Goal: Task Accomplishment & Management: Use online tool/utility

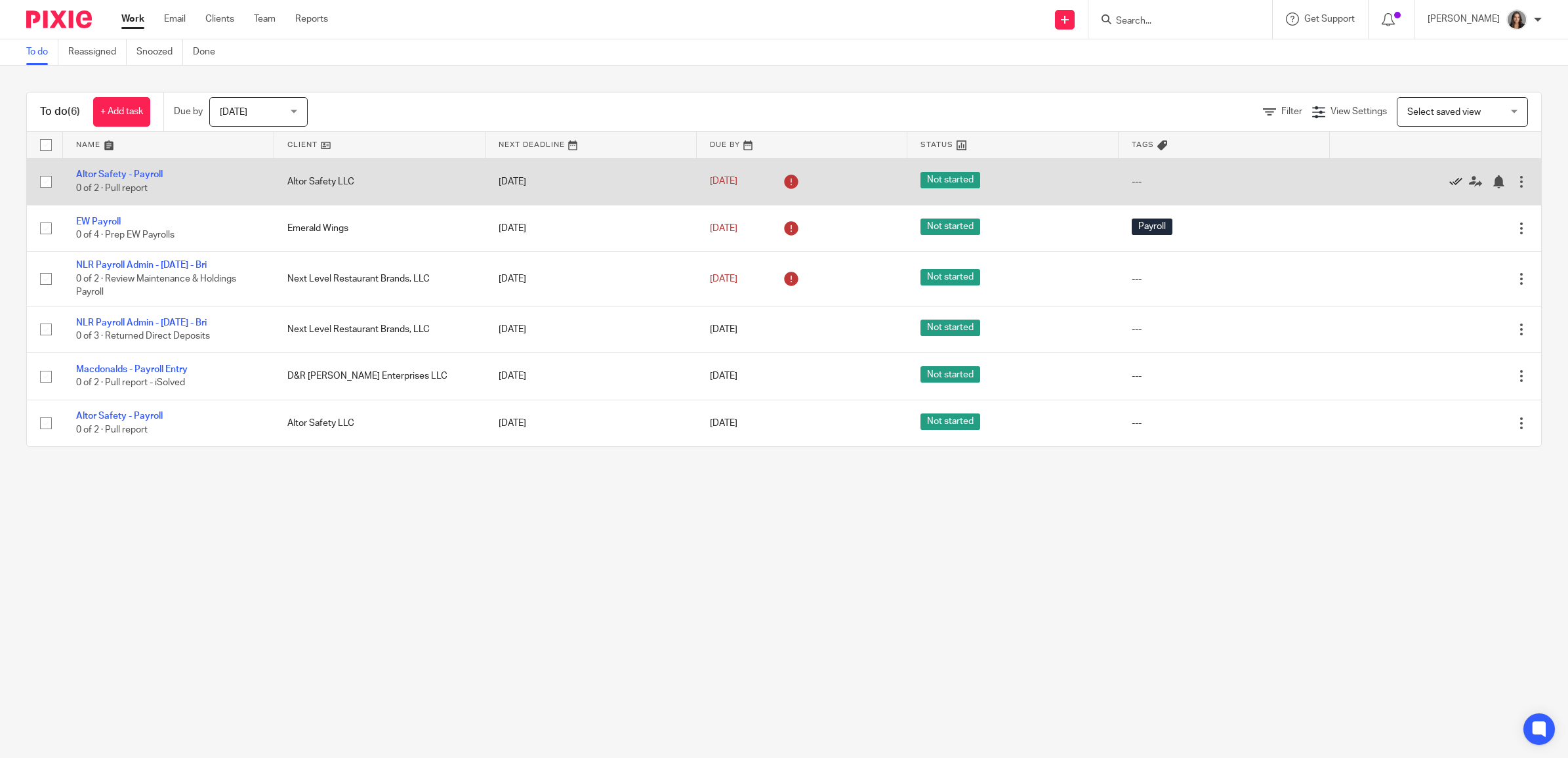
click at [1449, 182] on icon at bounding box center [1456, 182] width 13 height 13
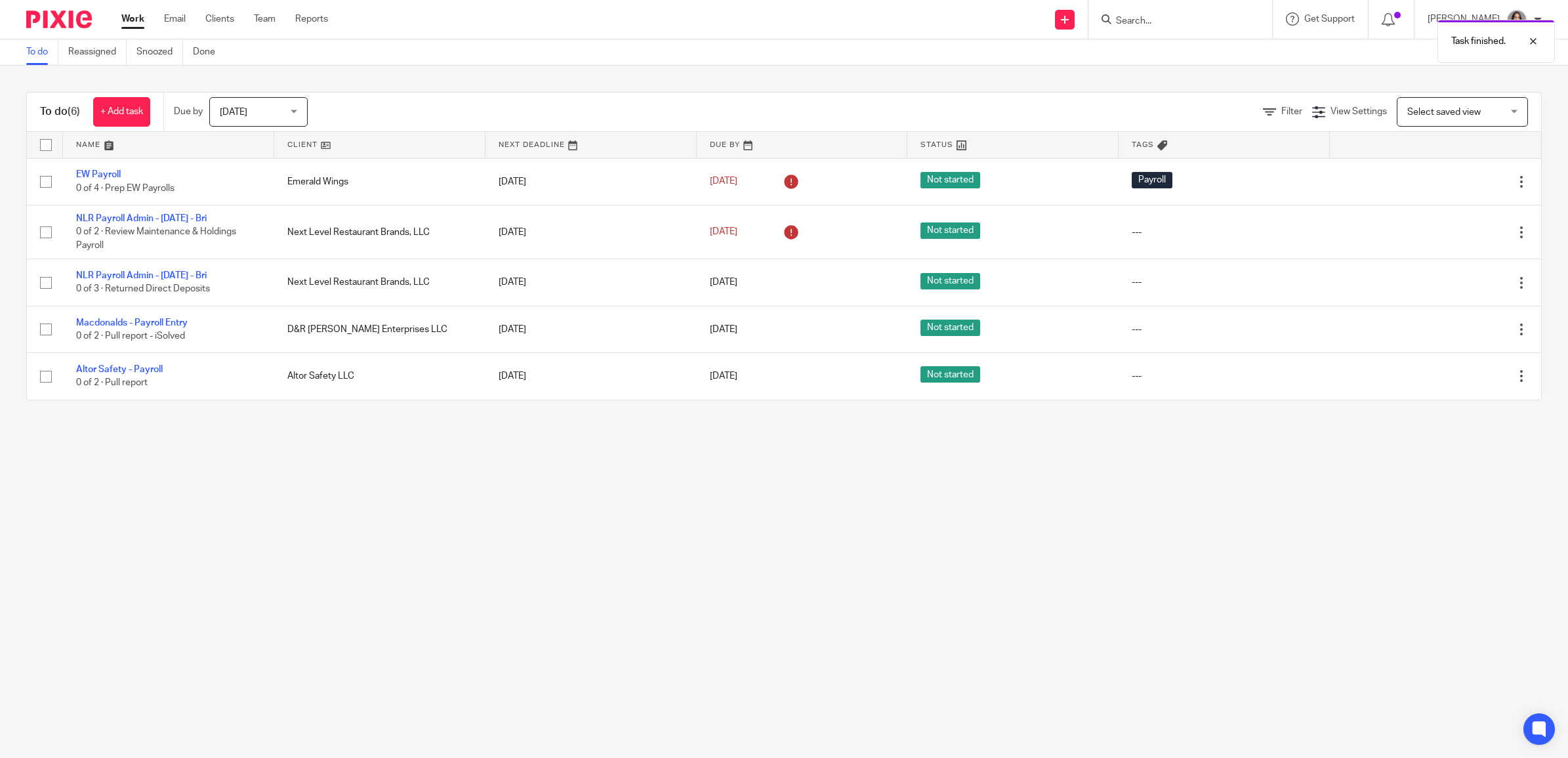
click at [1449, 182] on icon at bounding box center [1456, 182] width 13 height 13
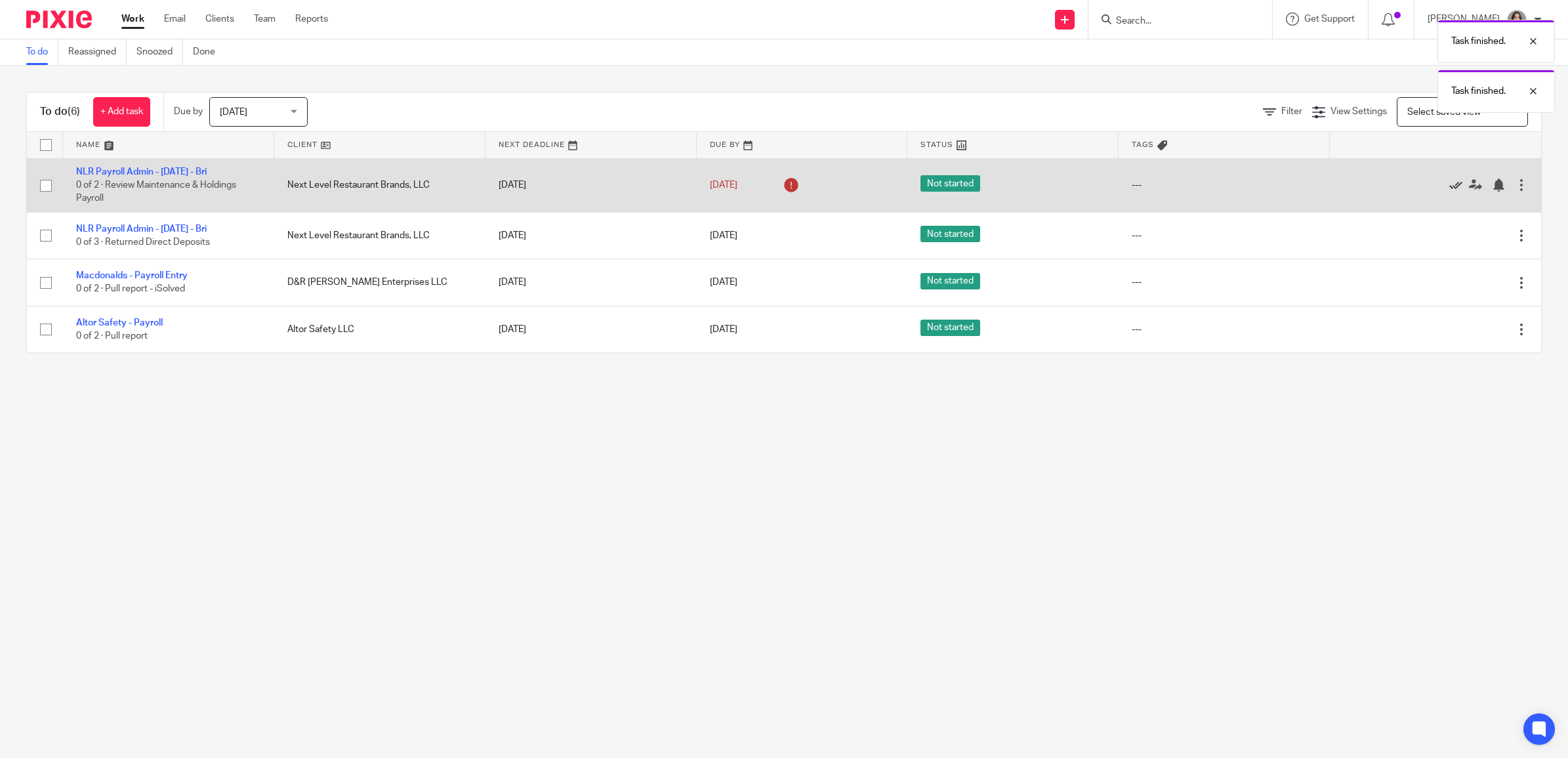
click at [1449, 182] on icon at bounding box center [1456, 185] width 13 height 13
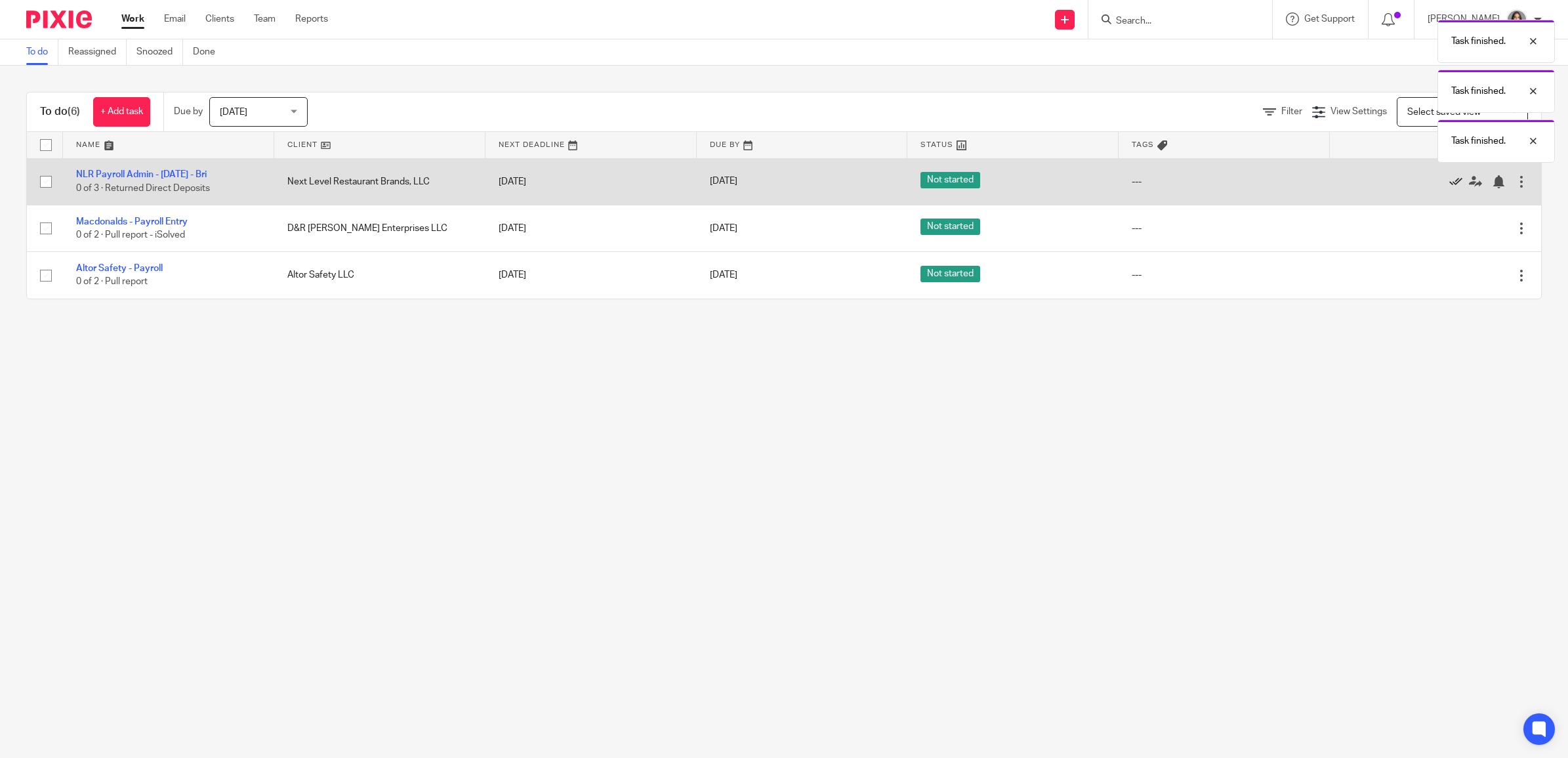
click at [1449, 182] on icon at bounding box center [1456, 182] width 13 height 13
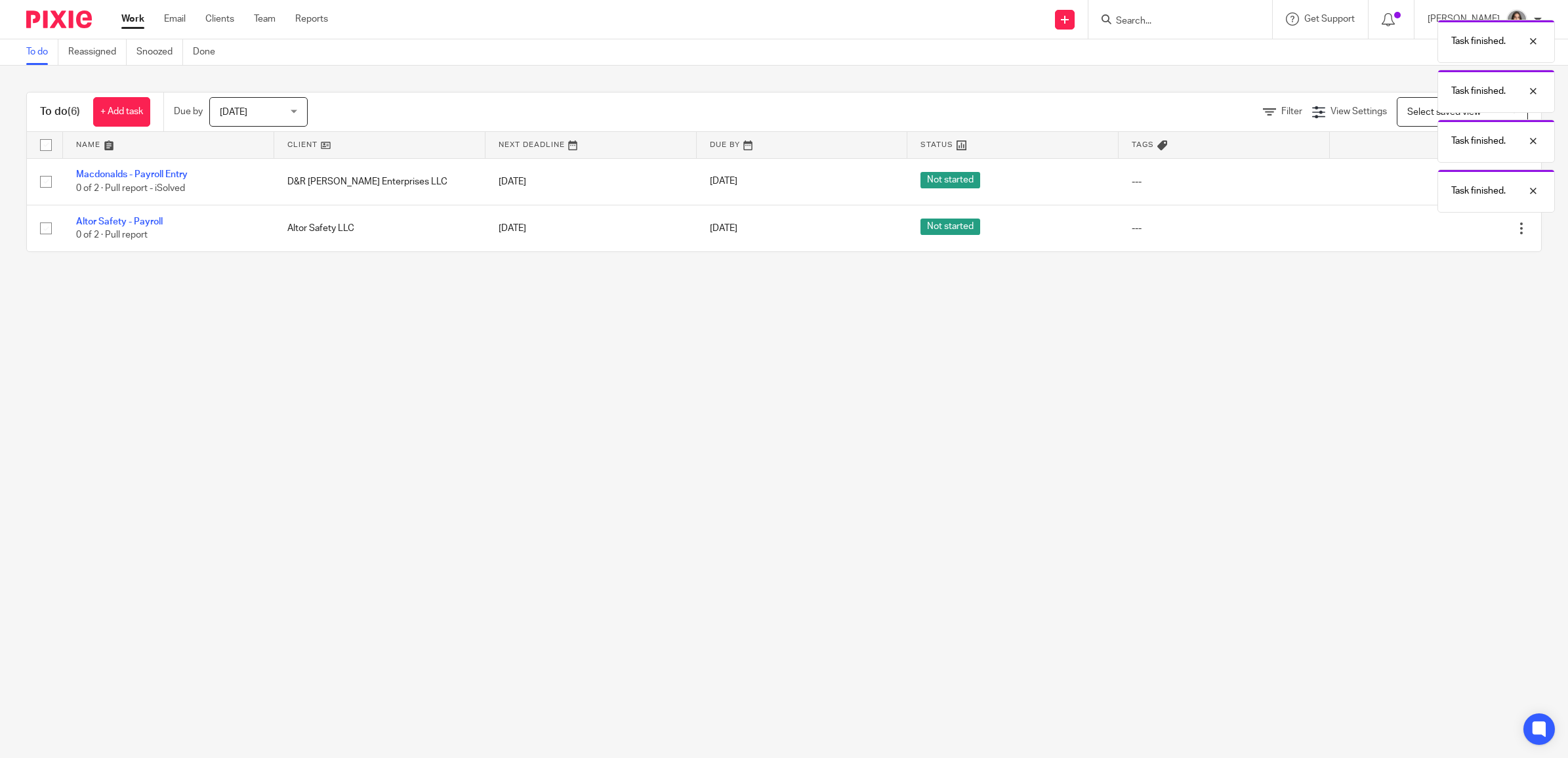
click at [1431, 185] on div "Task finished. Task finished. Task finished. Task finished." at bounding box center [1169, 113] width 771 height 199
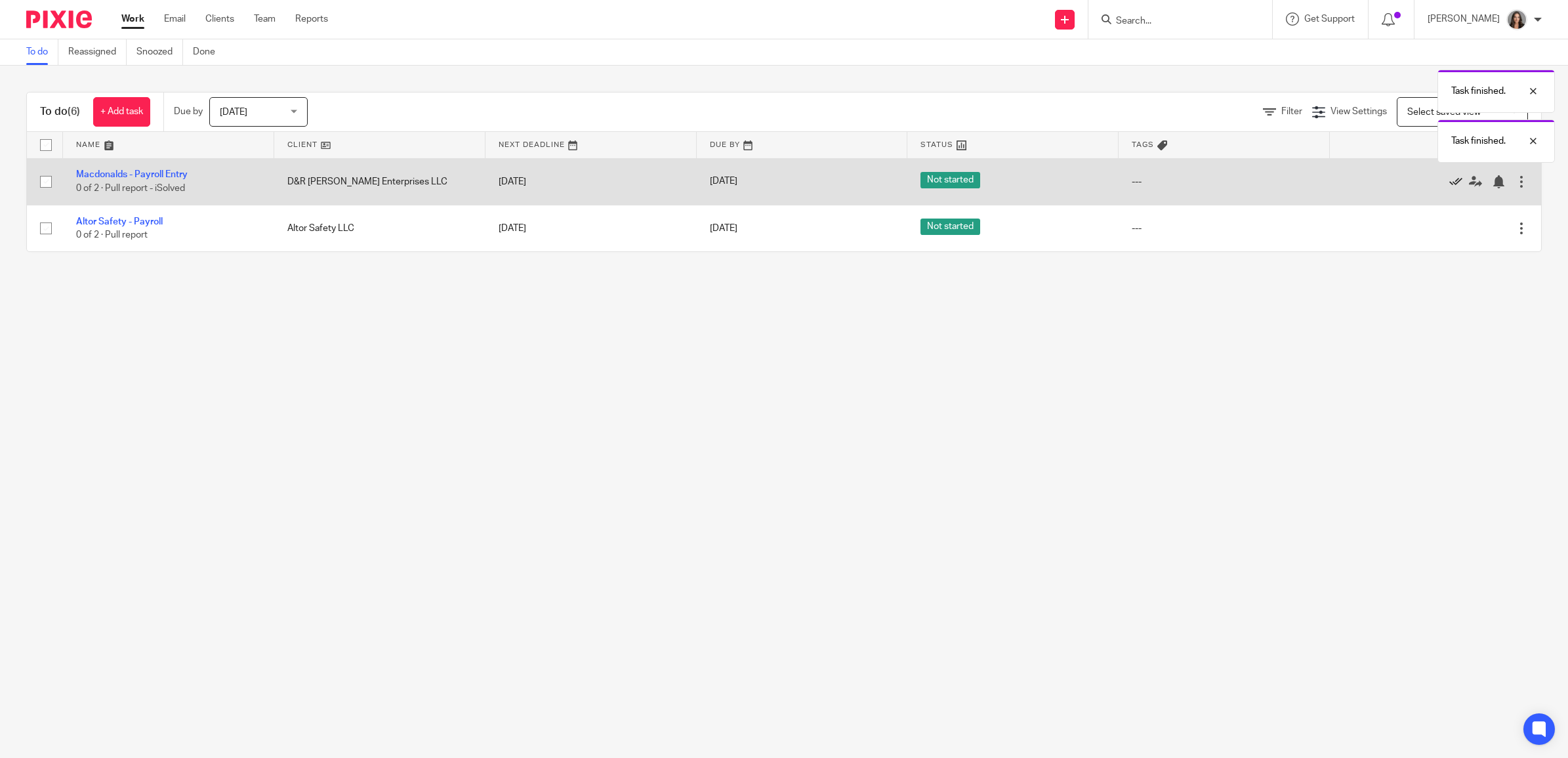
click at [1449, 181] on icon at bounding box center [1456, 182] width 13 height 13
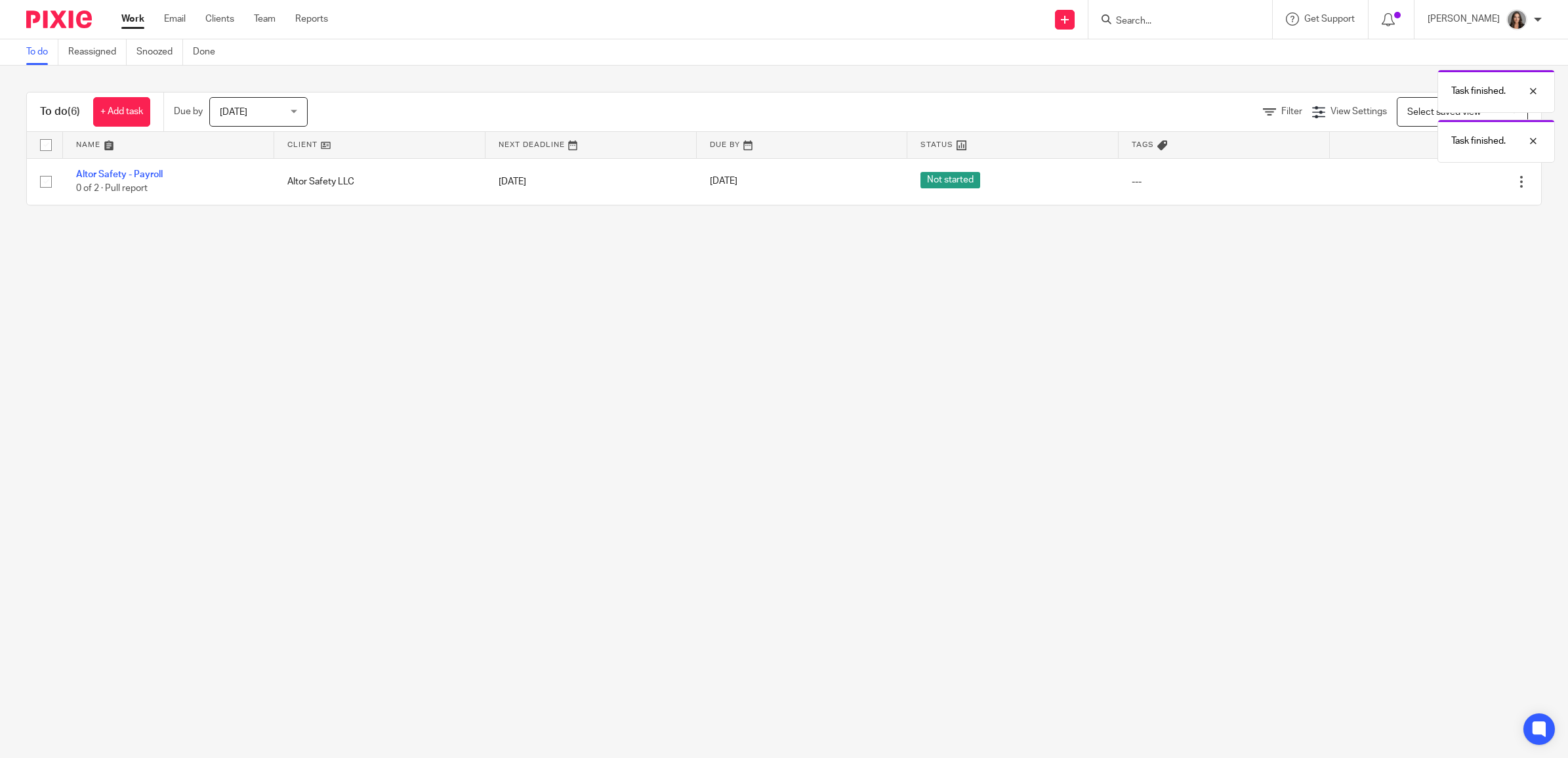
click at [1449, 181] on icon at bounding box center [1456, 182] width 13 height 13
